Goal: Task Accomplishment & Management: Use online tool/utility

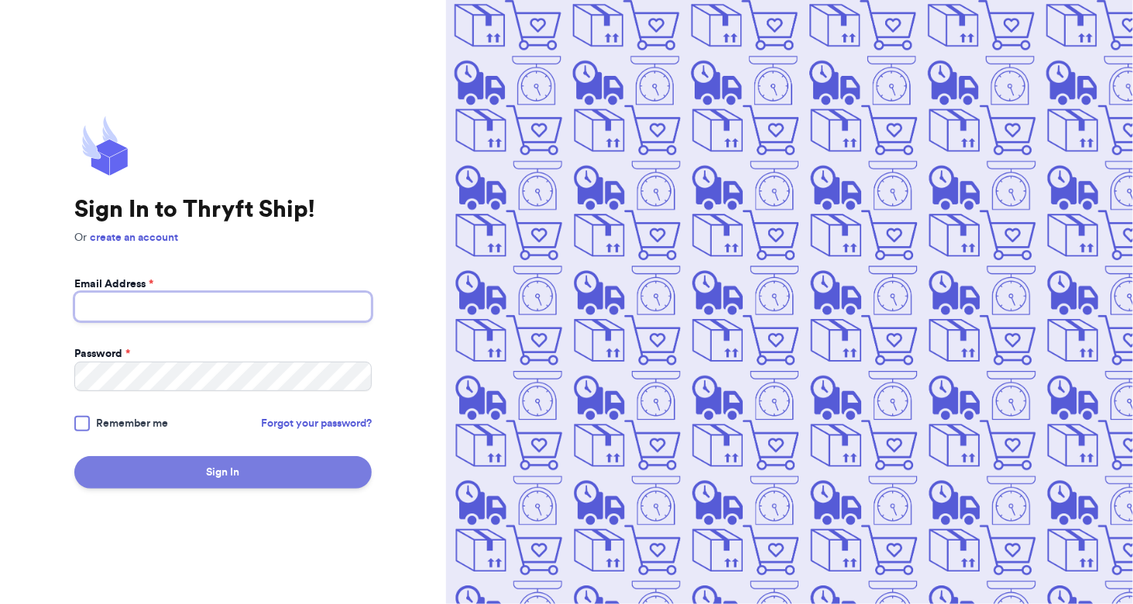
type input "[EMAIL_ADDRESS][DOMAIN_NAME]"
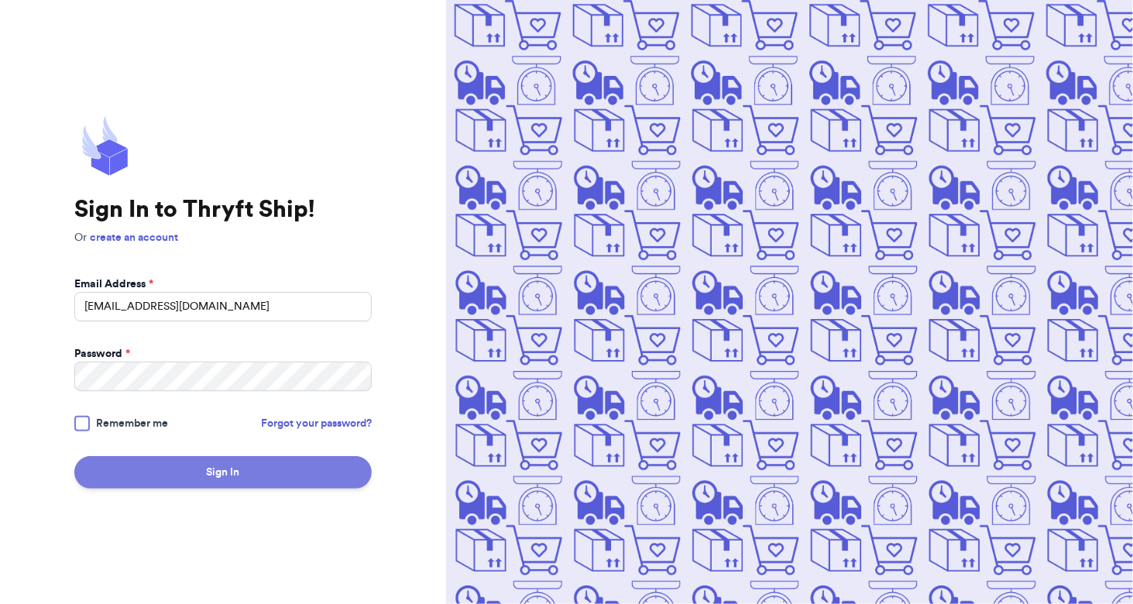
click at [249, 465] on button "Sign In" at bounding box center [222, 472] width 297 height 33
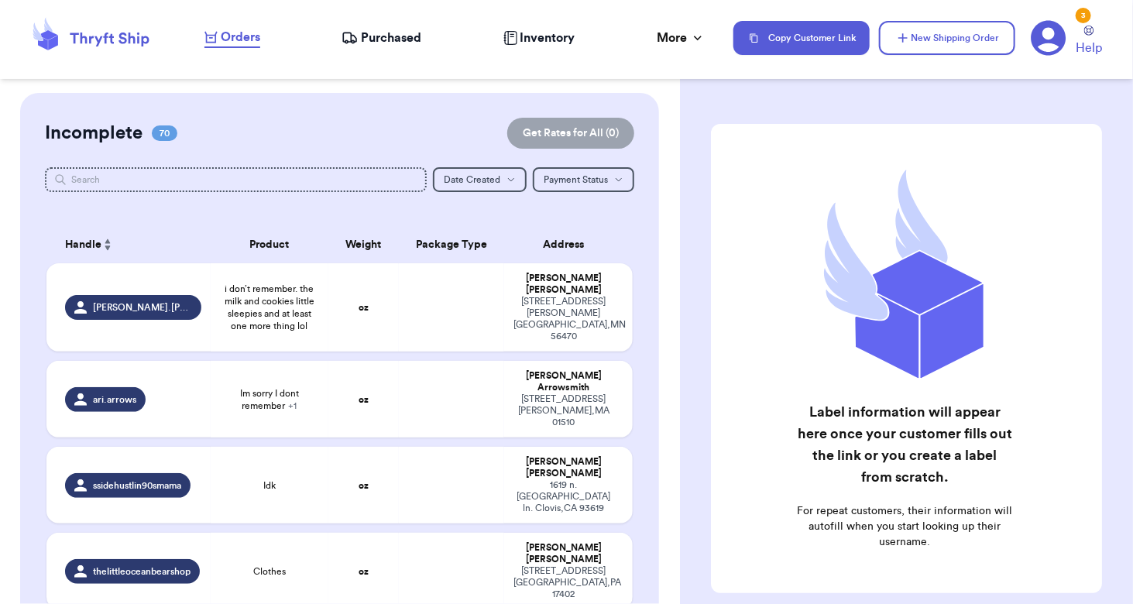
click at [373, 28] on div "Orders Purchased Inventory More Stats Completed Orders" at bounding box center [460, 38] width 513 height 20
click at [372, 36] on span "Purchased" at bounding box center [391, 38] width 60 height 19
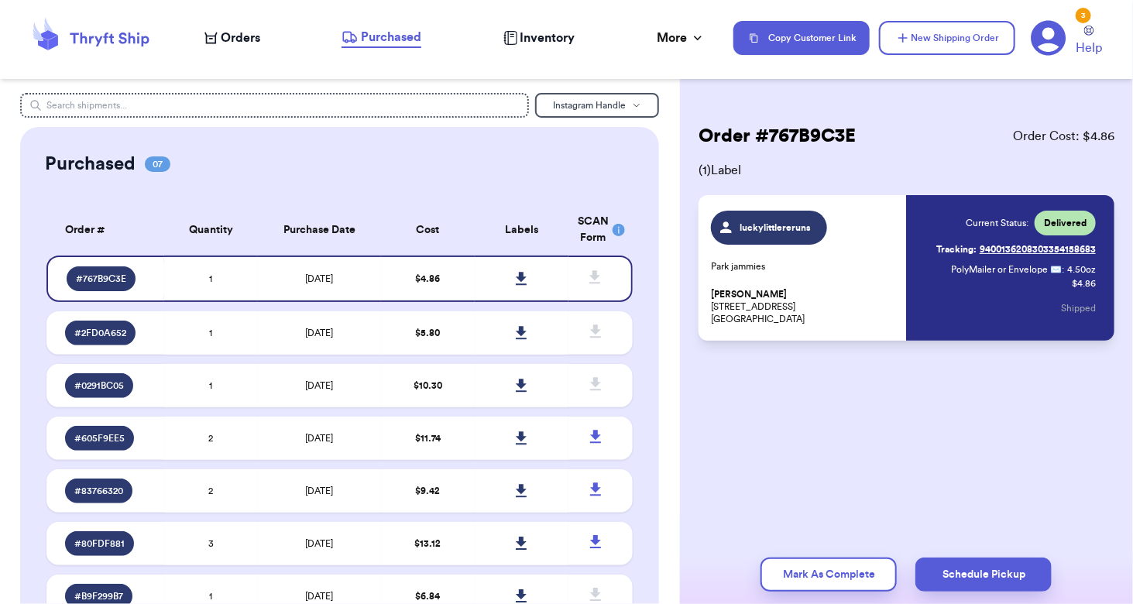
click at [356, 91] on div "Instagram Handle Purchased 07 Order # Qty Labels SCAN # 767B9C3E 1 # 2FD0A652 1…" at bounding box center [340, 302] width 680 height 604
click at [353, 100] on input "text" at bounding box center [274, 105] width 509 height 25
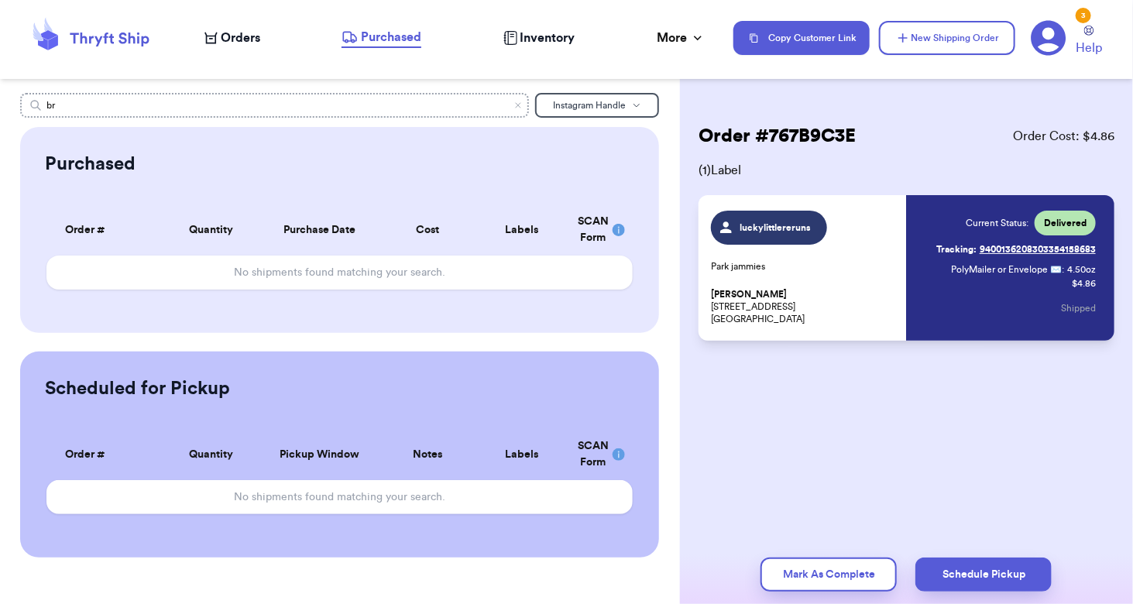
type input "b"
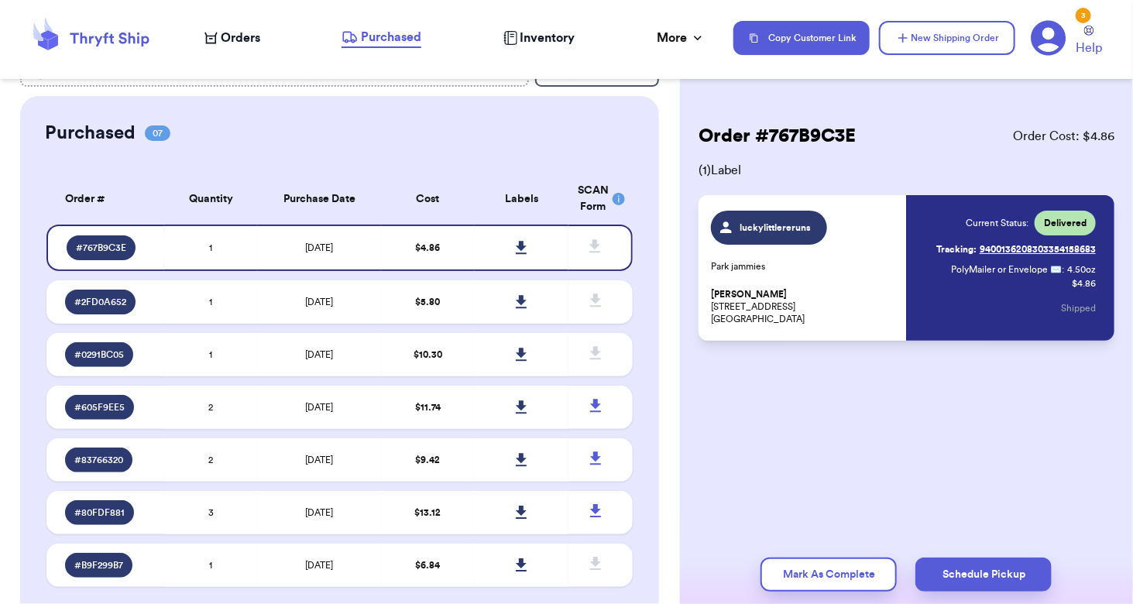
scroll to position [29, 0]
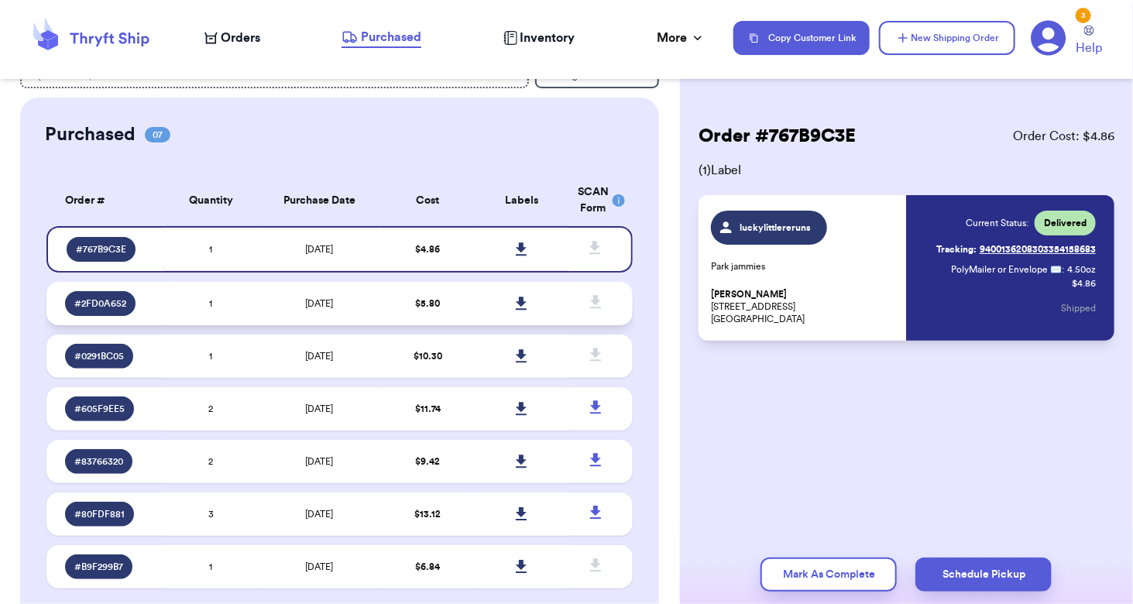
click at [233, 287] on td "1" at bounding box center [211, 303] width 94 height 43
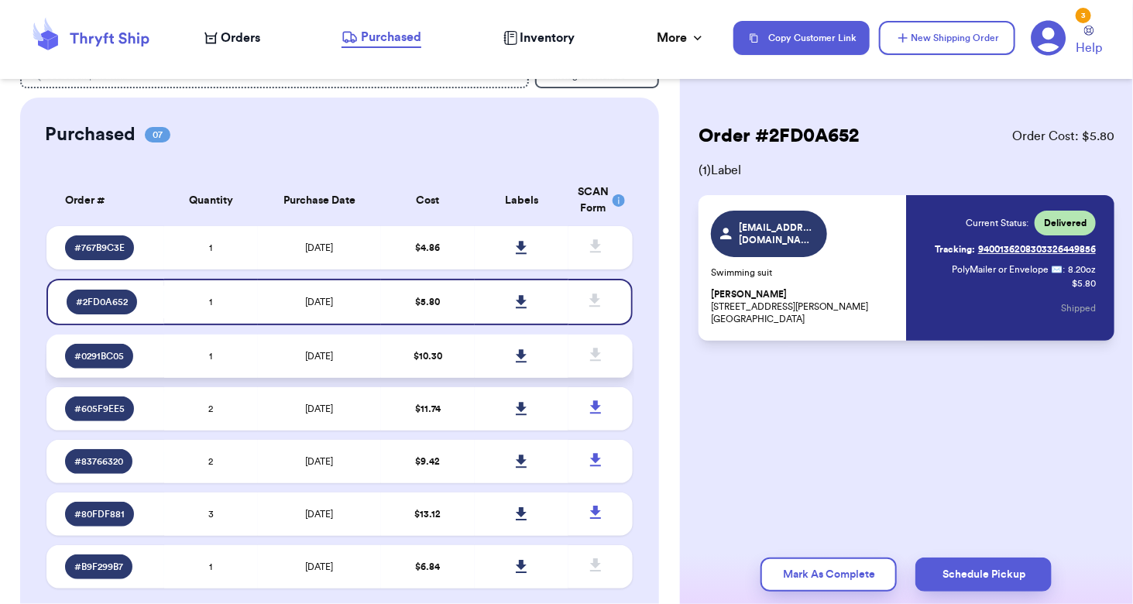
click at [246, 338] on td "1" at bounding box center [211, 356] width 94 height 43
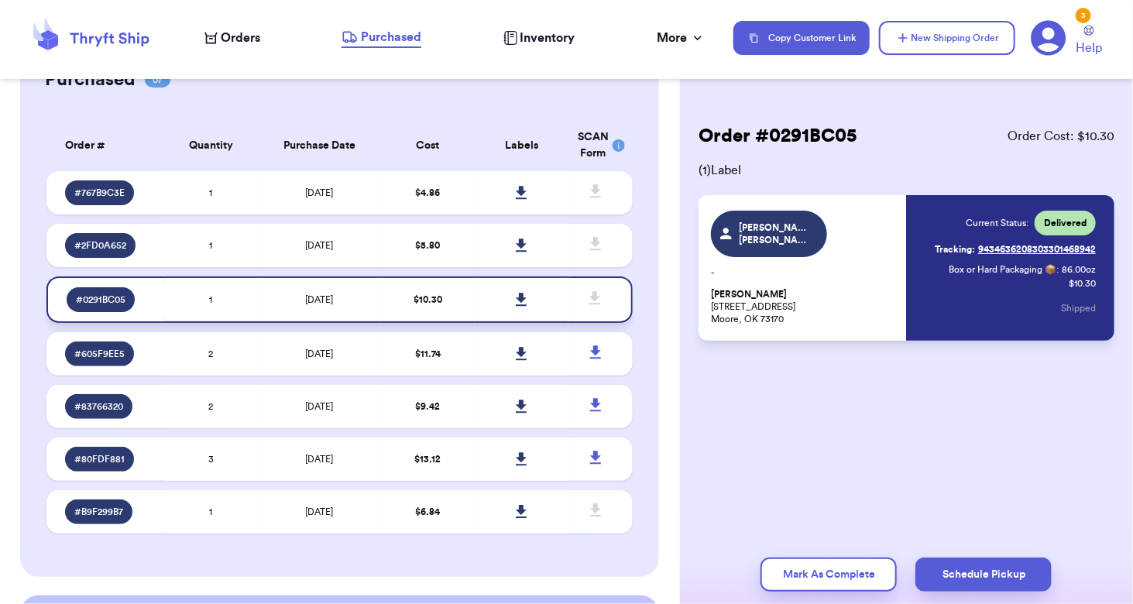
scroll to position [85, 0]
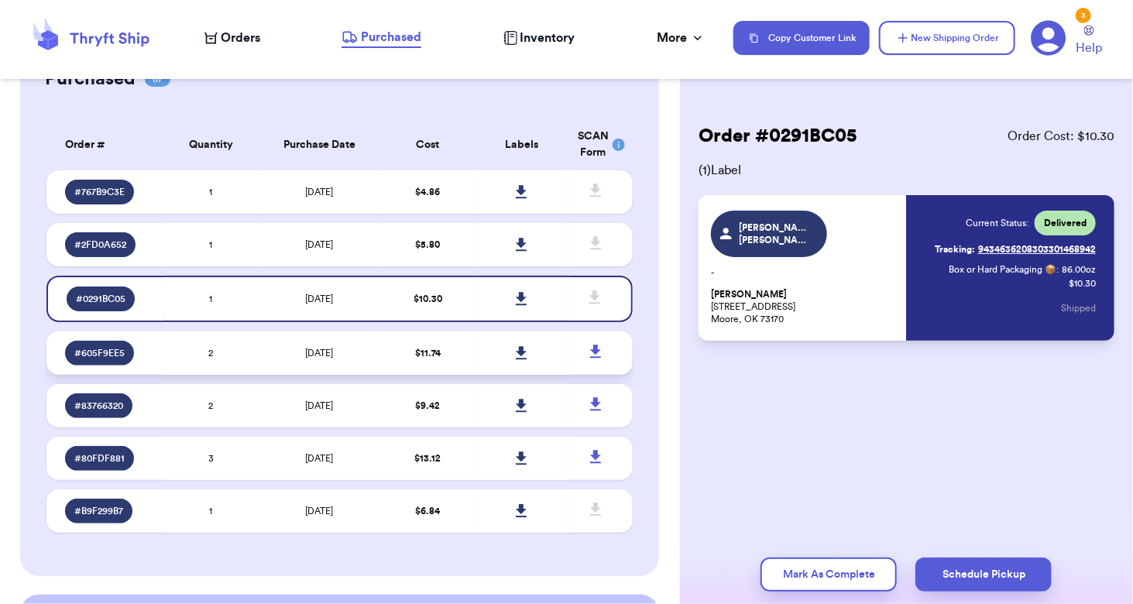
click at [246, 343] on td "2" at bounding box center [211, 352] width 94 height 43
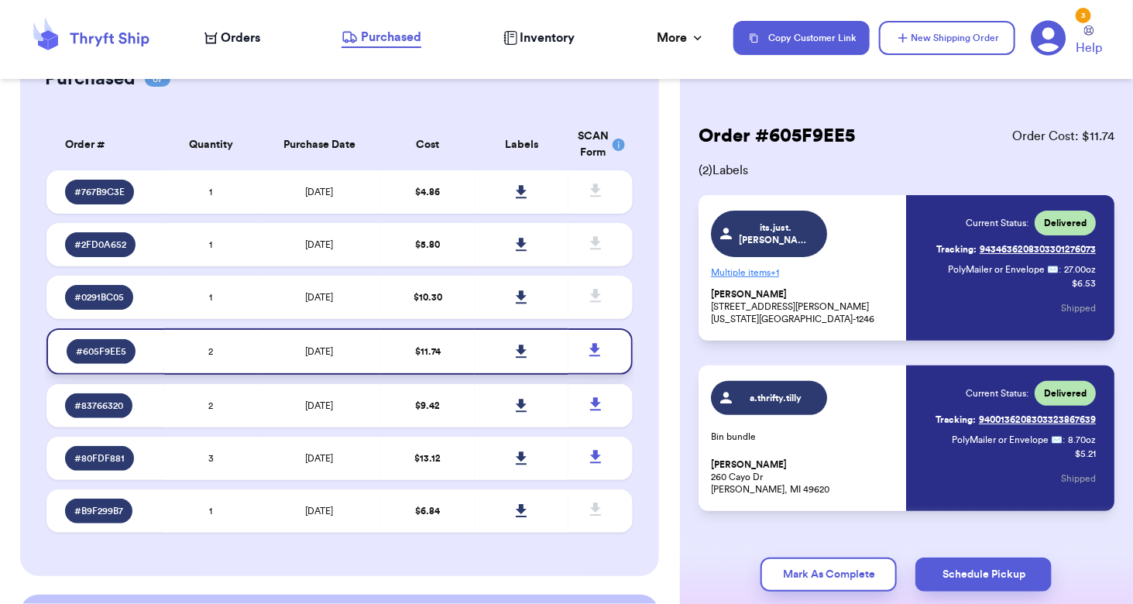
scroll to position [131, 0]
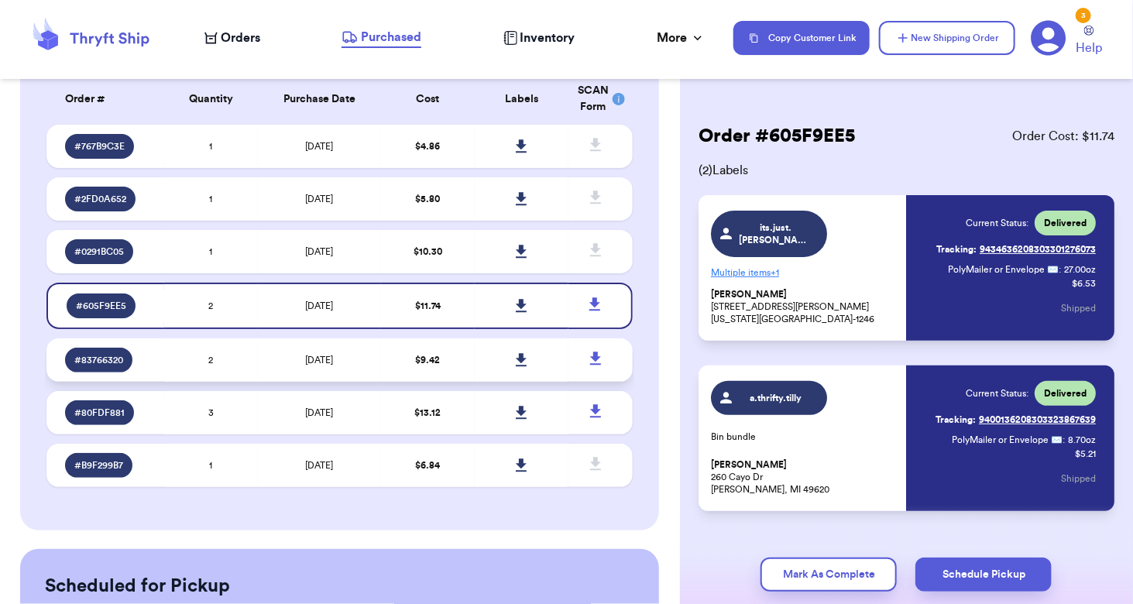
click at [242, 354] on td "2" at bounding box center [211, 359] width 94 height 43
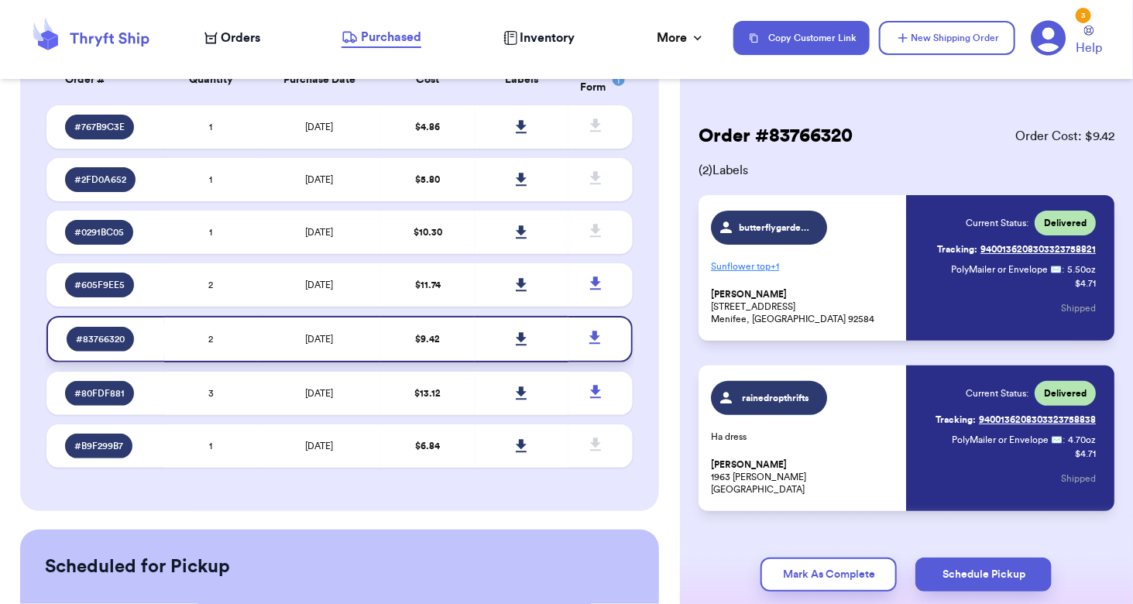
scroll to position [162, 0]
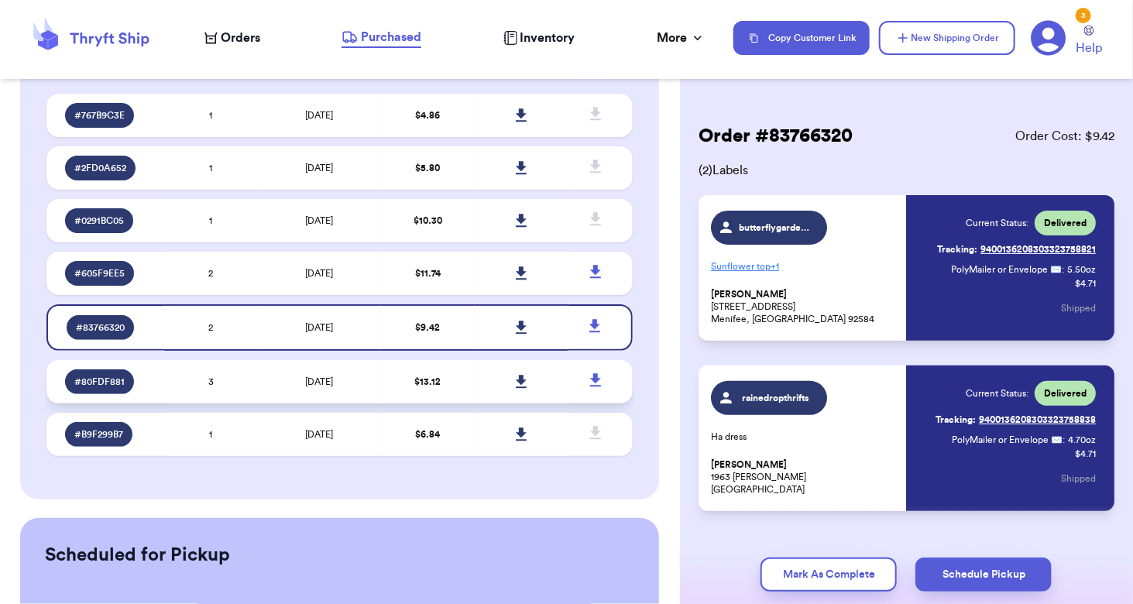
click at [236, 376] on td "3" at bounding box center [211, 381] width 94 height 43
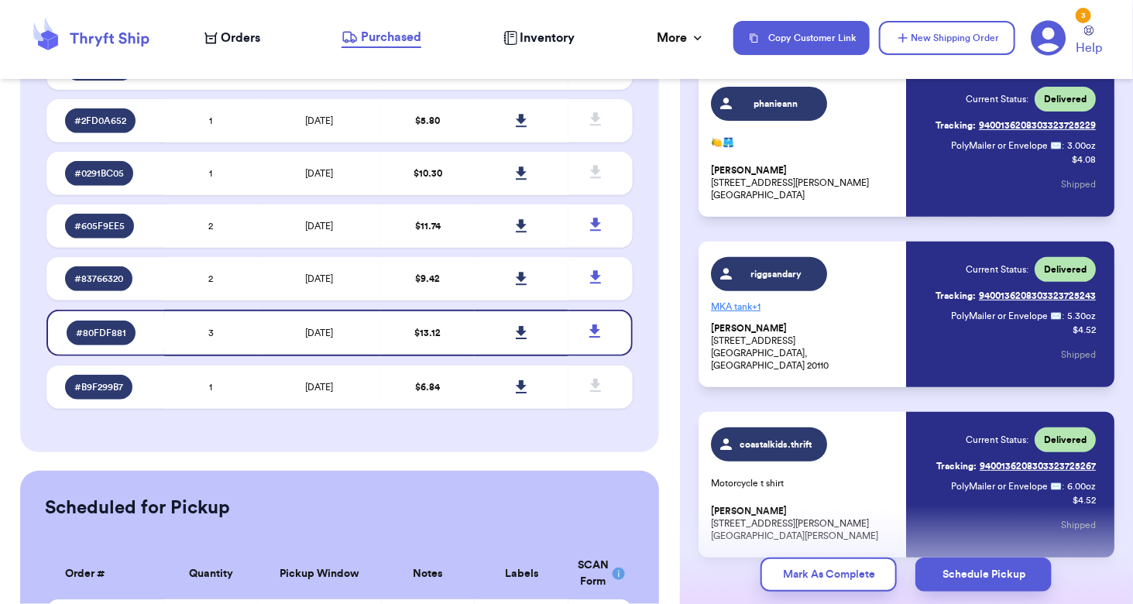
scroll to position [125, 0]
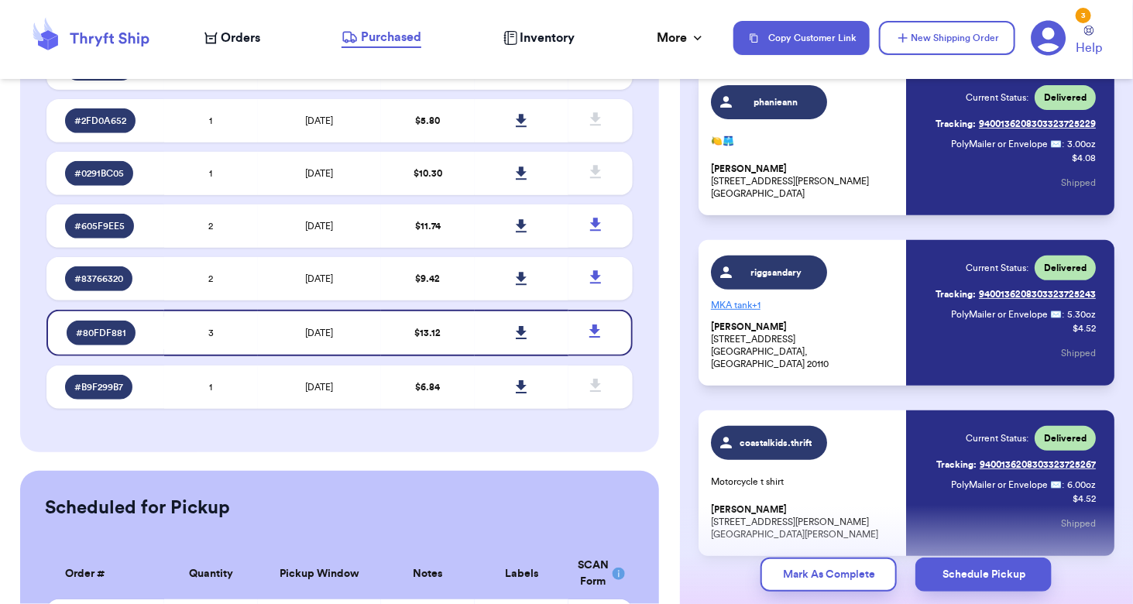
click at [770, 265] on div "riggsandary" at bounding box center [776, 272] width 74 height 15
drag, startPoint x: 796, startPoint y: 361, endPoint x: 711, endPoint y: 350, distance: 85.9
click at [711, 350] on p "[PERSON_NAME] [STREET_ADDRESS]" at bounding box center [804, 346] width 187 height 50
copy p "[STREET_ADDRESS]"
drag, startPoint x: 812, startPoint y: 352, endPoint x: 711, endPoint y: 353, distance: 100.7
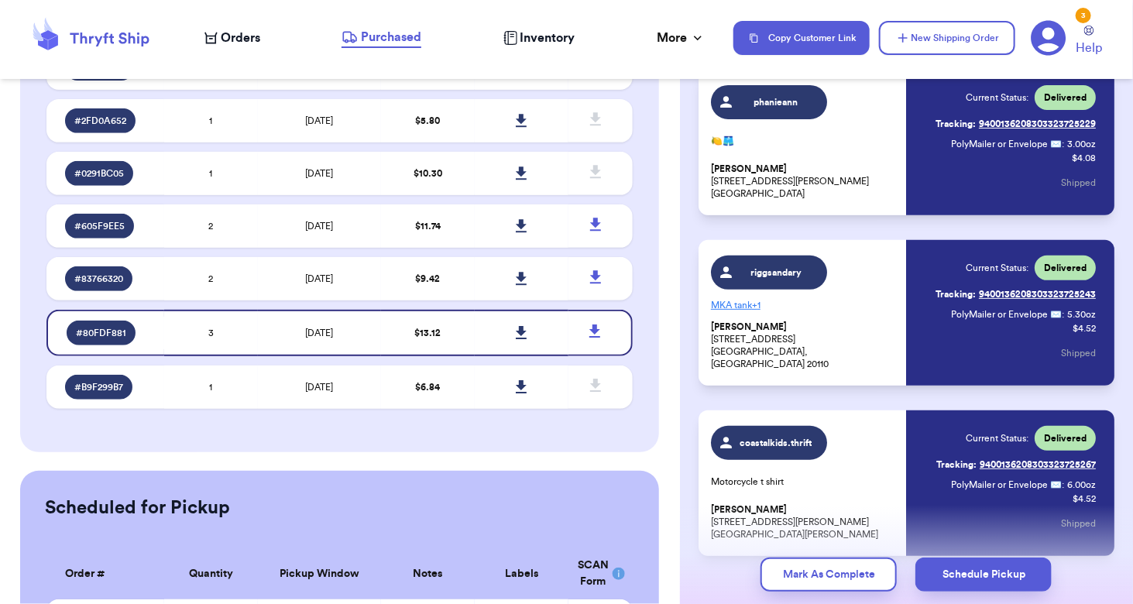
click at [711, 353] on p "[PERSON_NAME] [STREET_ADDRESS]" at bounding box center [804, 346] width 187 height 50
copy p "[STREET_ADDRESS]"
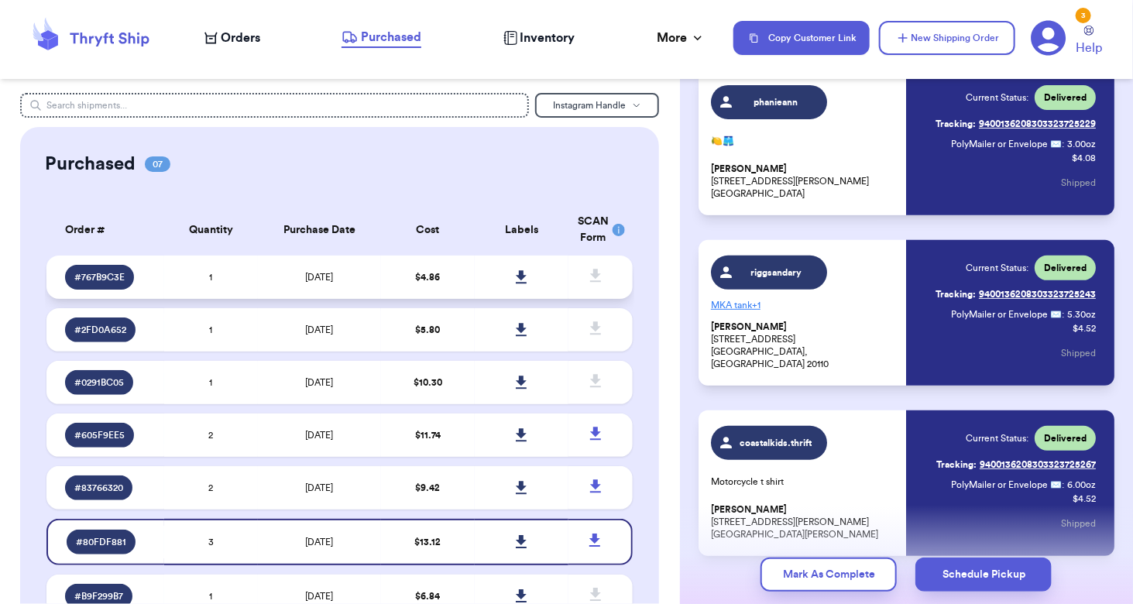
click at [233, 273] on td "1" at bounding box center [211, 277] width 94 height 43
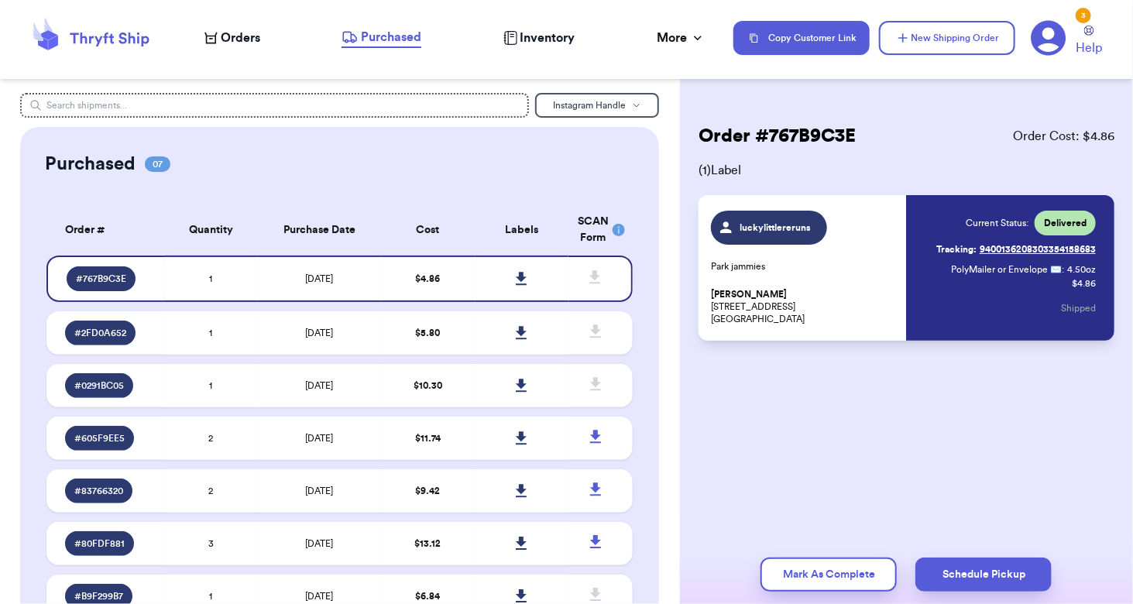
drag, startPoint x: 799, startPoint y: 318, endPoint x: 716, endPoint y: 297, distance: 85.3
drag, startPoint x: 716, startPoint y: 297, endPoint x: 712, endPoint y: 305, distance: 9.0
click at [712, 305] on p "[PERSON_NAME] [STREET_ADDRESS] [GEOGRAPHIC_DATA], [GEOGRAPHIC_DATA] 54456" at bounding box center [804, 306] width 187 height 37
drag, startPoint x: 711, startPoint y: 307, endPoint x: 798, endPoint y: 323, distance: 88.9
click at [798, 323] on p "[PERSON_NAME] [STREET_ADDRESS] [GEOGRAPHIC_DATA], [GEOGRAPHIC_DATA] 54456" at bounding box center [804, 306] width 187 height 37
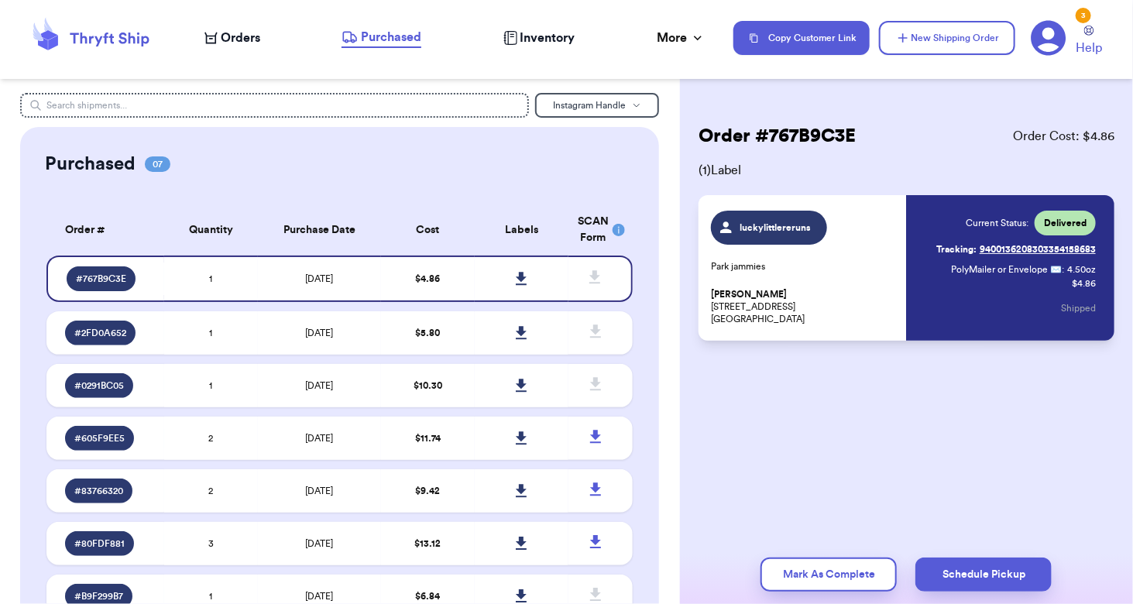
copy p "[STREET_ADDRESS] [GEOGRAPHIC_DATA], [GEOGRAPHIC_DATA] 54456"
